Goal: Find specific page/section: Find specific page/section

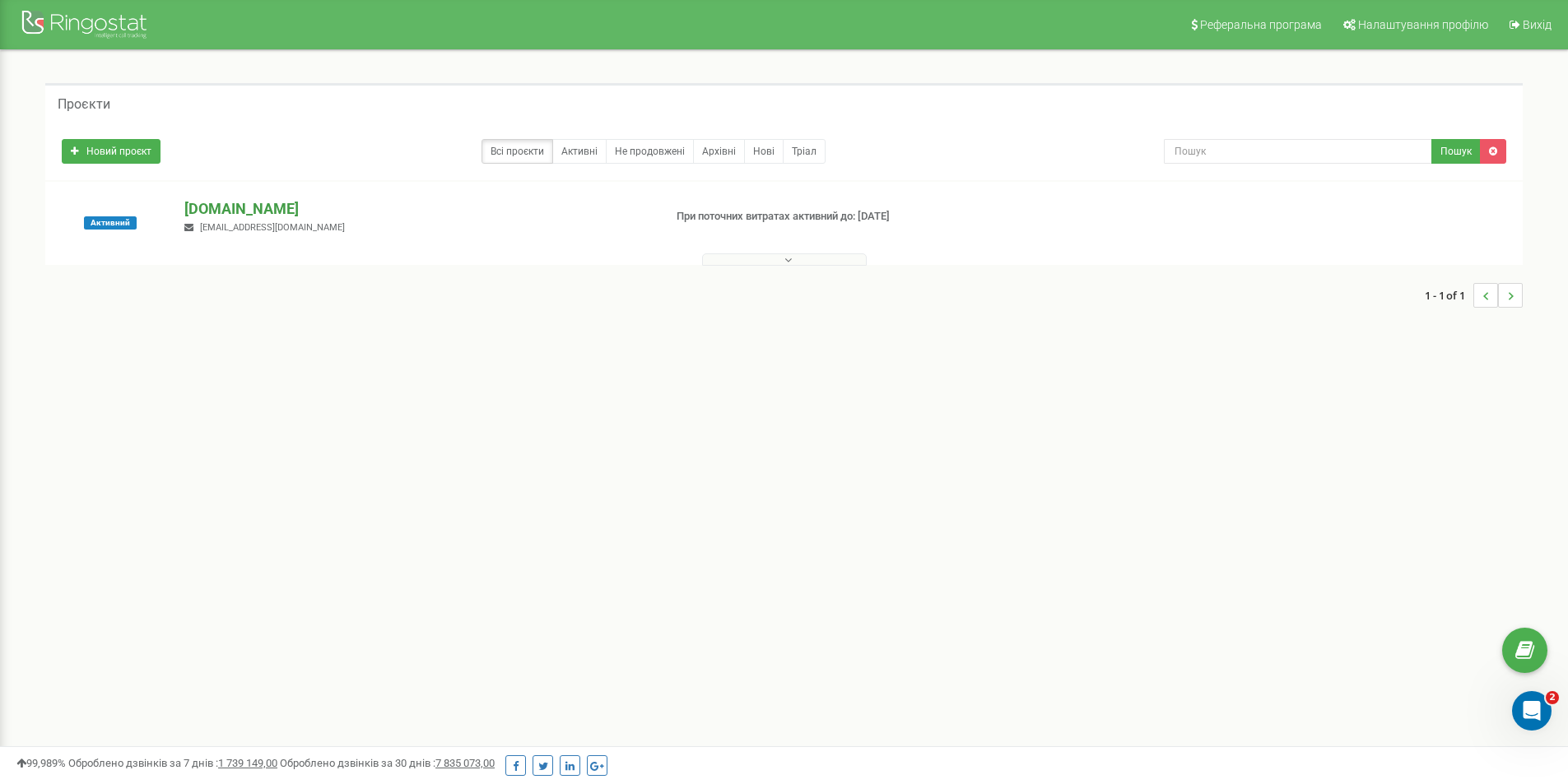
click at [254, 200] on p "[DOMAIN_NAME]" at bounding box center [416, 209] width 465 height 21
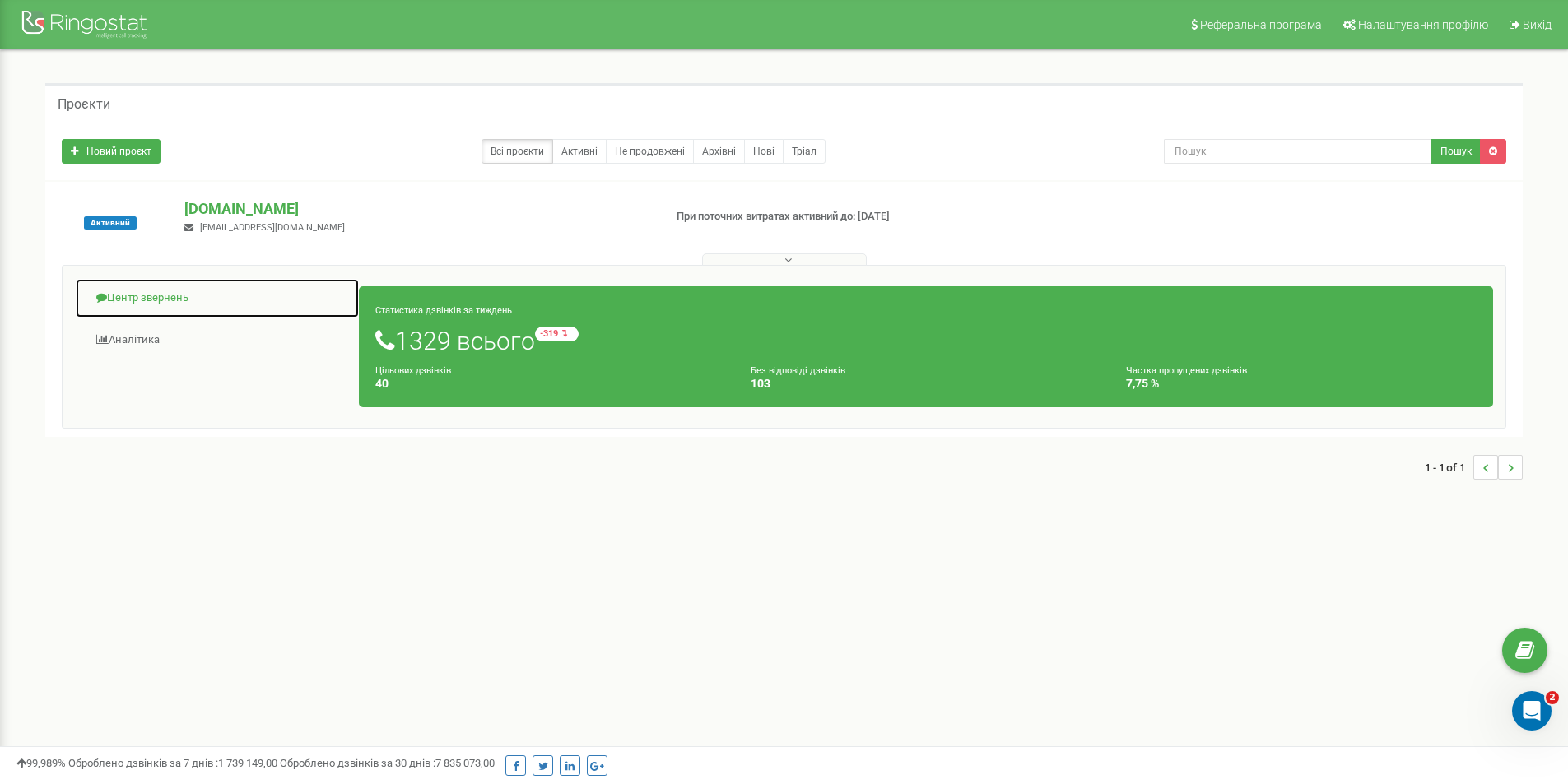
click at [173, 298] on link "Центр звернень" at bounding box center [218, 298] width 285 height 40
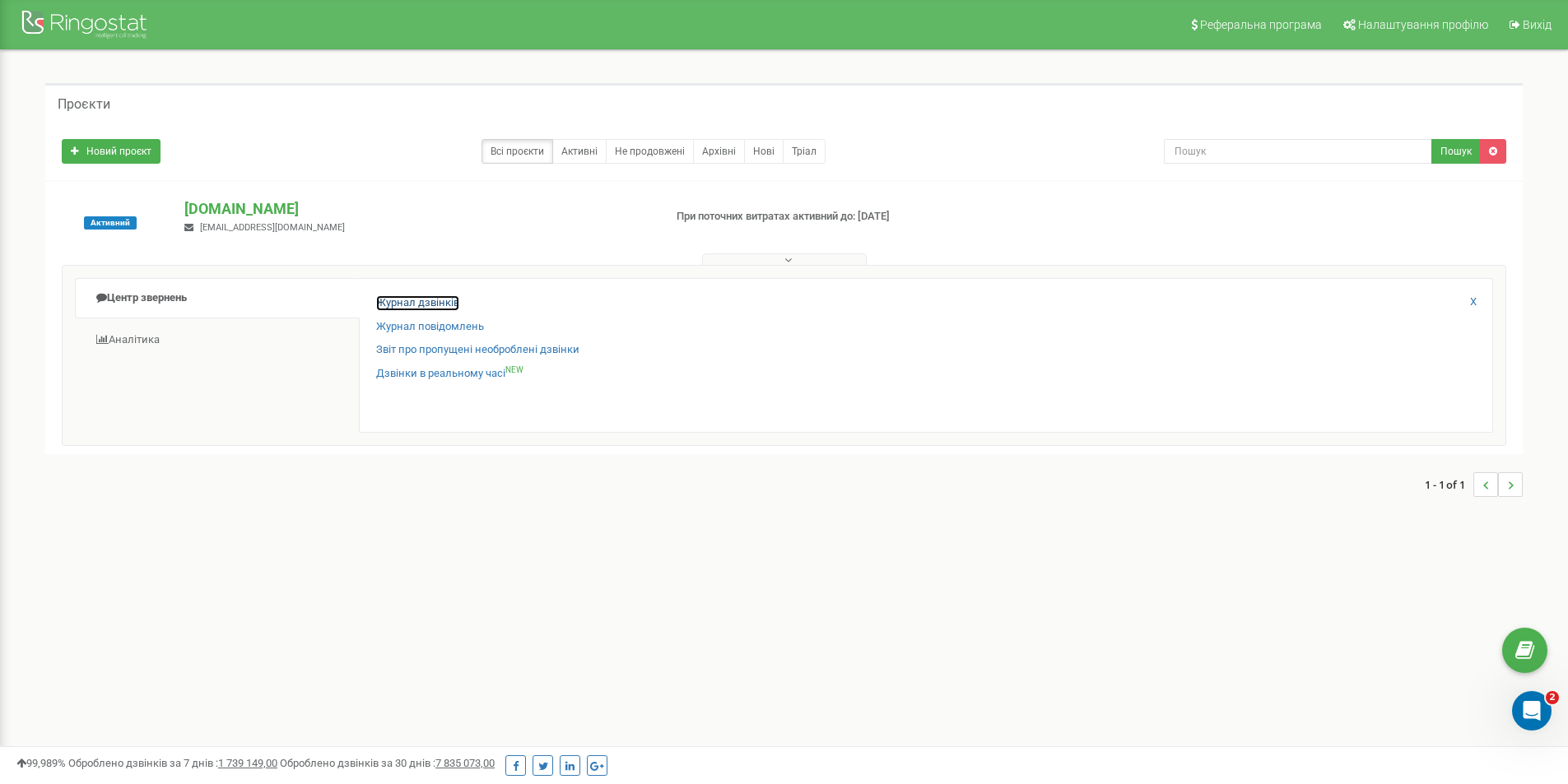
click at [382, 300] on link "Журнал дзвінків" at bounding box center [417, 303] width 83 height 15
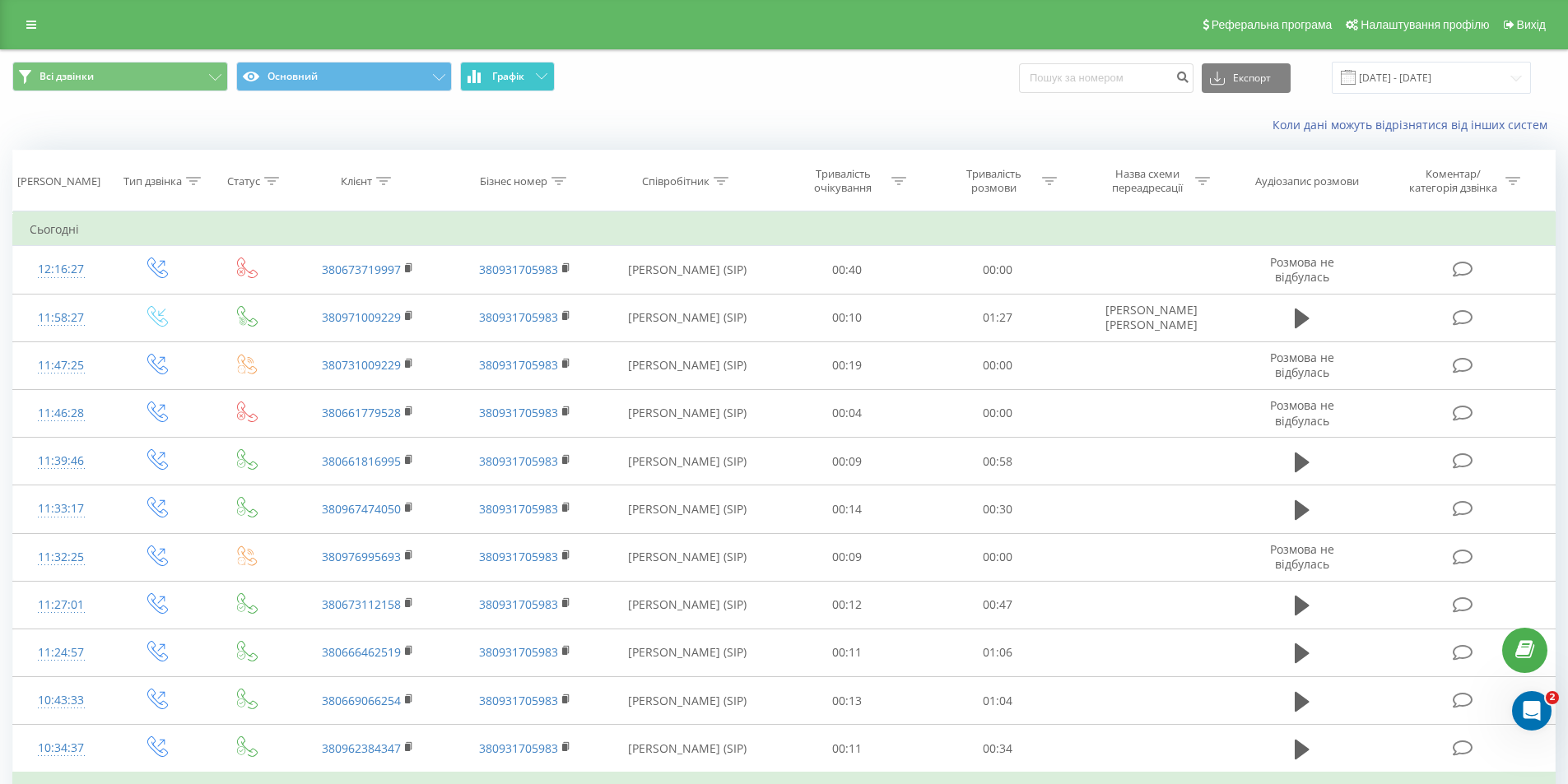
click at [541, 67] on button "Графік" at bounding box center [508, 76] width 95 height 30
